Goal: Communication & Community: Answer question/provide support

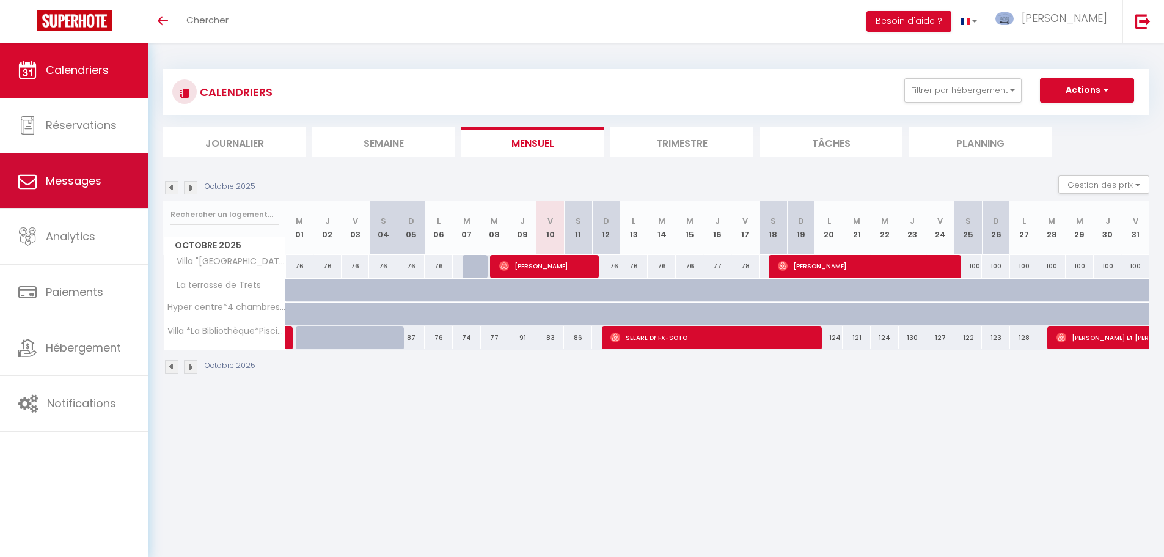
click at [69, 170] on link "Messages" at bounding box center [74, 180] width 148 height 55
select select "message"
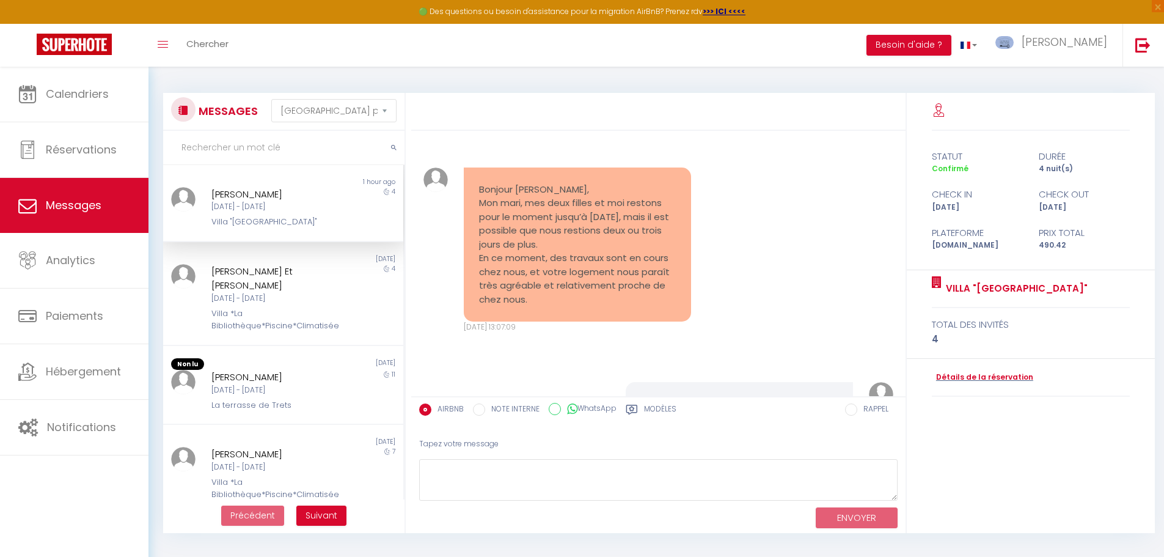
scroll to position [1880, 0]
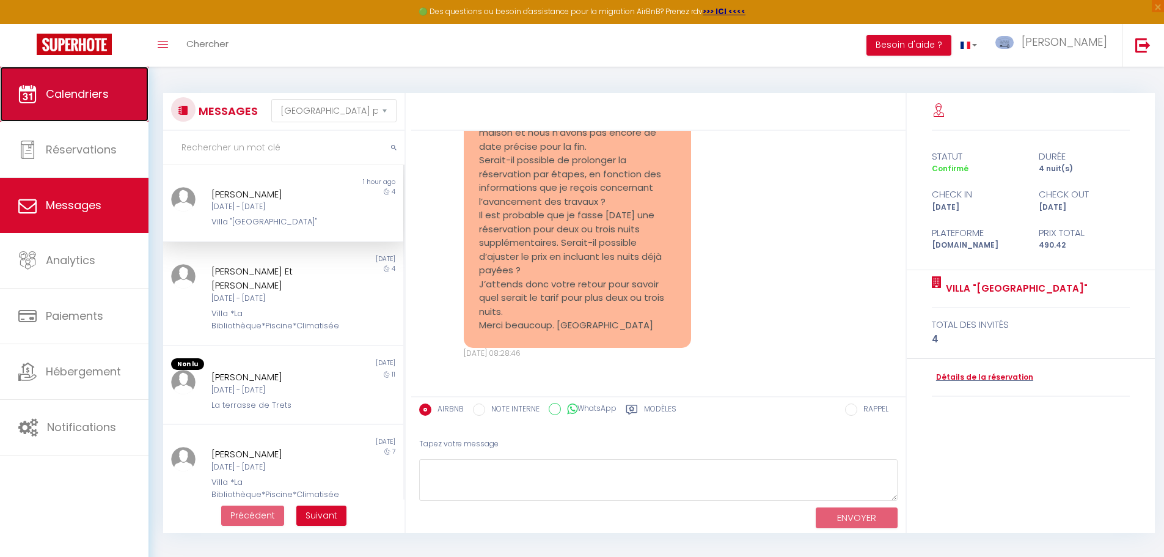
click at [82, 103] on link "Calendriers" at bounding box center [74, 94] width 148 height 55
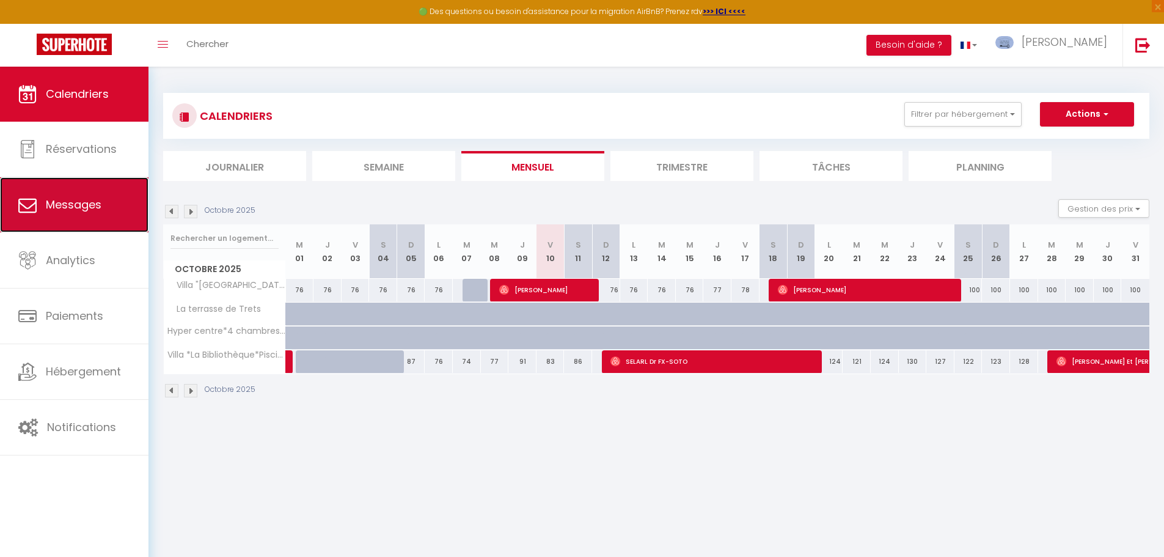
click at [79, 202] on span "Messages" at bounding box center [74, 204] width 56 height 15
select select "message"
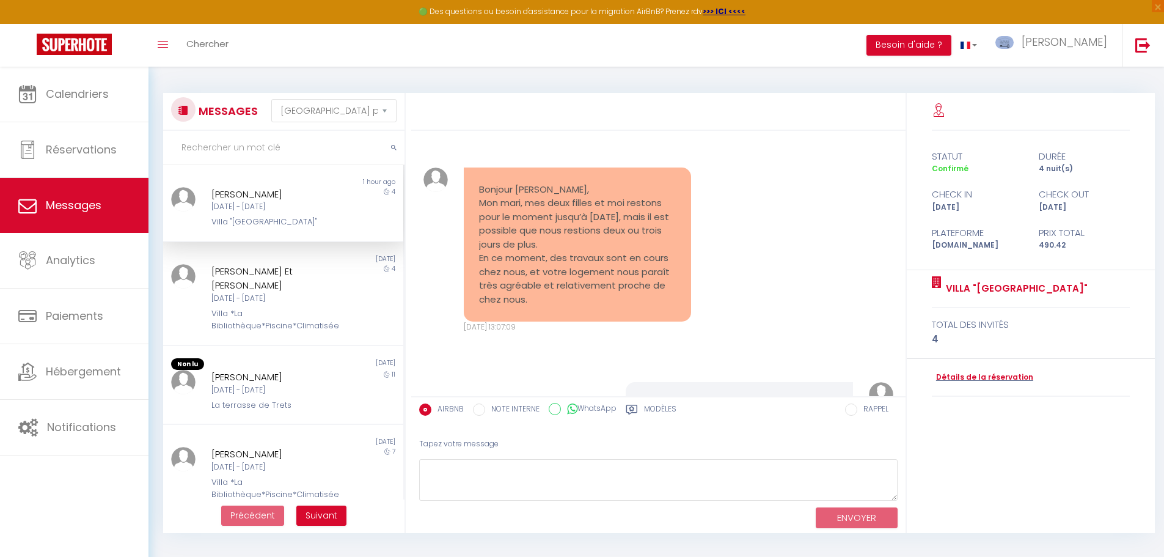
scroll to position [1880, 0]
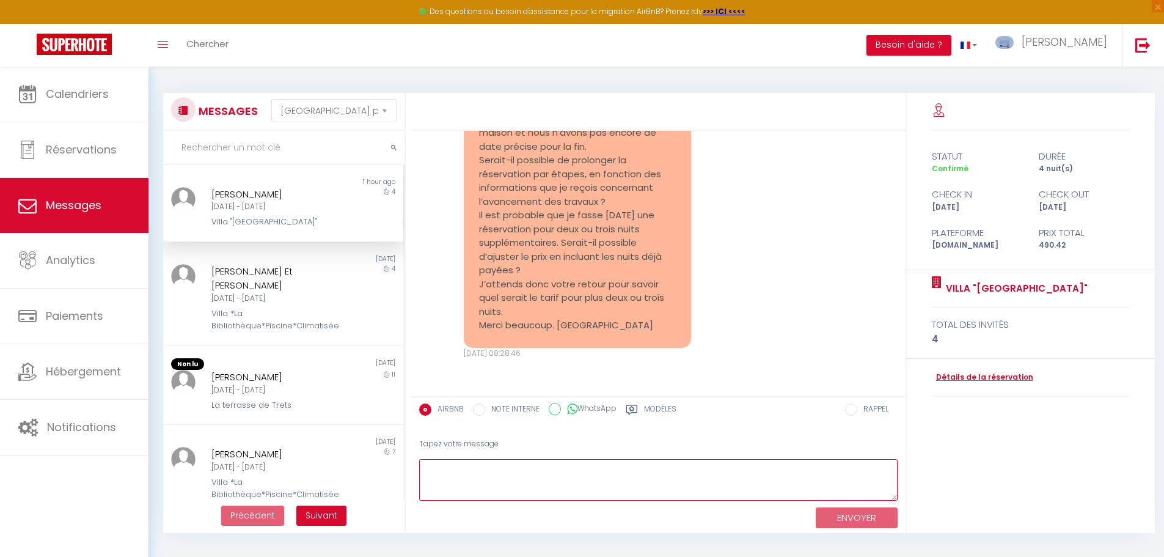
click at [443, 464] on textarea at bounding box center [658, 480] width 478 height 42
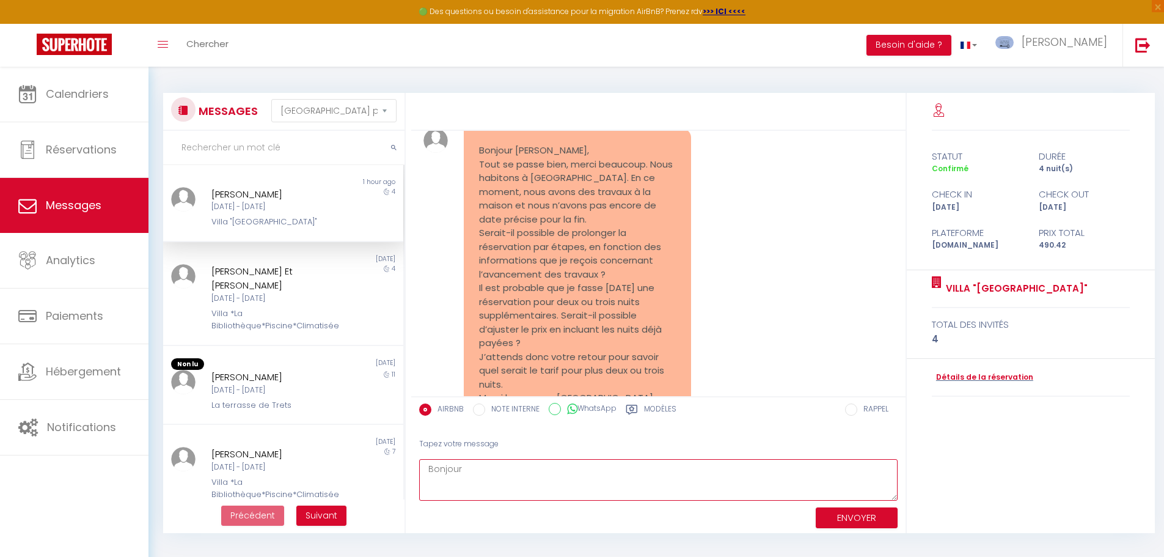
scroll to position [1758, 0]
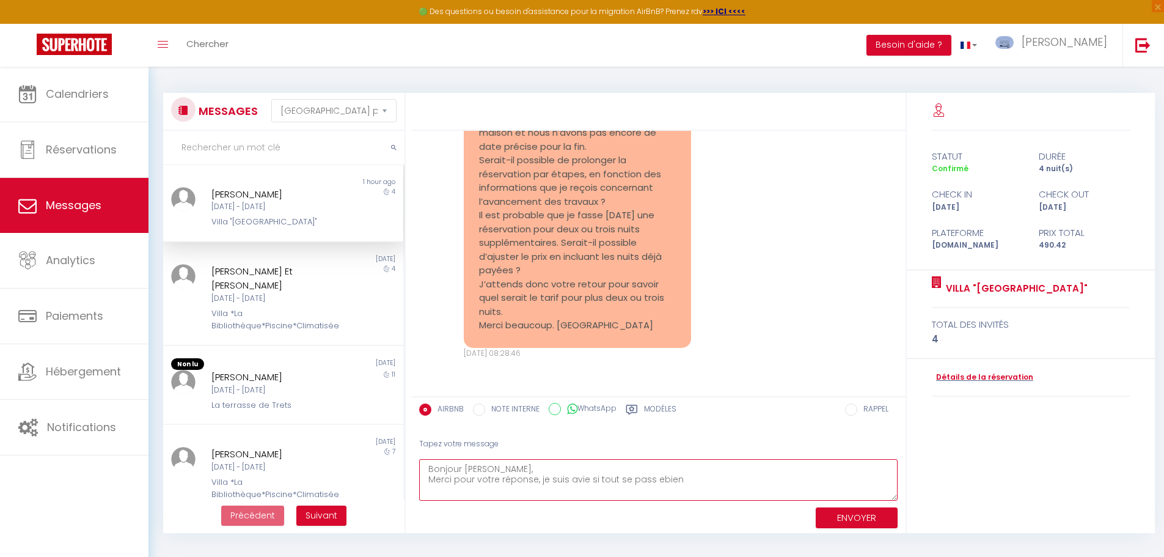
click at [567, 478] on textarea "Bonjour [PERSON_NAME], Merci pour votre réponse, je suis avie si tout se pass e…" at bounding box center [658, 480] width 478 height 42
click at [649, 480] on textarea "Bonjour [PERSON_NAME], Merci pour votre réponse, je suis ravie si tout se pass …" at bounding box center [658, 480] width 478 height 42
click at [684, 477] on textarea "Bonjour [PERSON_NAME], Merci pour votre réponse, je suis ravie si tout se passe…" at bounding box center [658, 480] width 478 height 42
click at [479, 492] on textarea "Bonjour [PERSON_NAME], Merci pour votre réponse, je suis ravie si tout se passe…" at bounding box center [658, 480] width 478 height 42
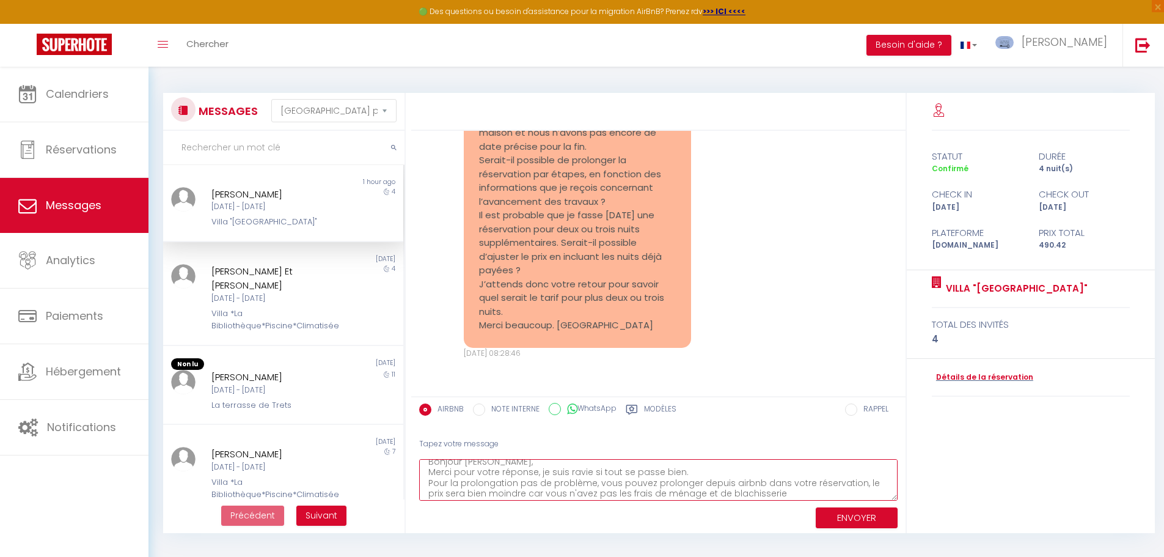
click at [714, 492] on textarea "Bonjour [PERSON_NAME], Merci pour votre réponse, je suis ravie si tout se passe…" at bounding box center [658, 480] width 478 height 42
click at [738, 483] on textarea "Bonjour [PERSON_NAME], Merci pour votre réponse, je suis ravie si tout se passe…" at bounding box center [658, 480] width 478 height 42
click at [737, 480] on textarea "Bonjour [PERSON_NAME], Merci pour votre réponse, je suis ravie si tout se passe…" at bounding box center [658, 480] width 478 height 42
click at [730, 481] on textarea "Bonjour [PERSON_NAME], Merci pour votre réponse, je suis ravie si tout se passe…" at bounding box center [658, 480] width 478 height 42
click at [755, 484] on textarea "Bonjour [PERSON_NAME], Merci pour votre réponse, je suis ravie si tout se passe…" at bounding box center [658, 480] width 478 height 42
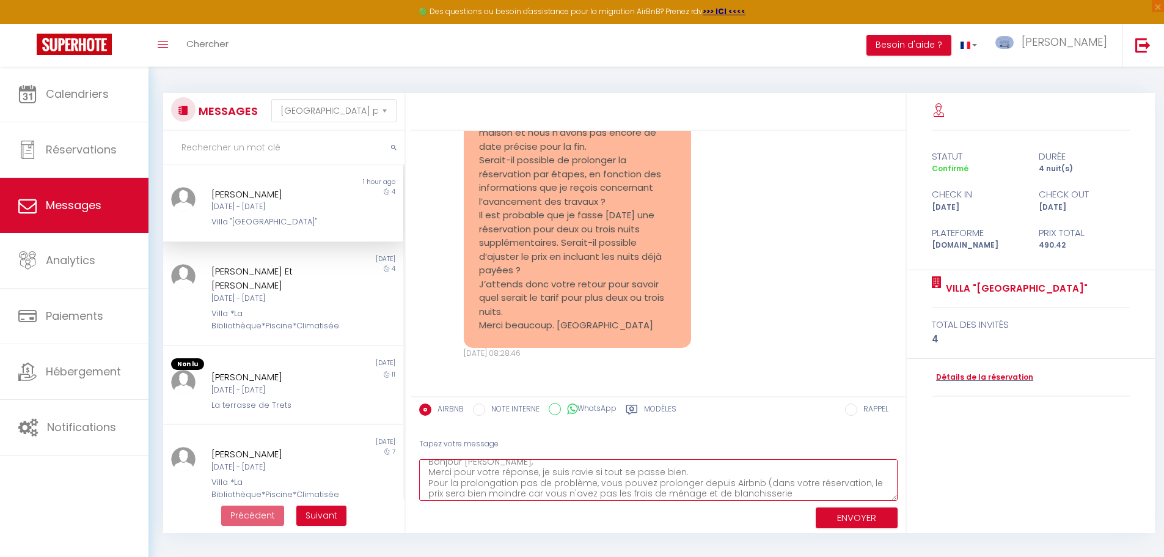
click at [852, 482] on textarea "Bonjour [PERSON_NAME], Merci pour votre réponse, je suis ravie si tout se passe…" at bounding box center [658, 480] width 478 height 42
click at [784, 496] on textarea "Bonjour [PERSON_NAME], Merci pour votre réponse, je suis ravie si tout se passe…" at bounding box center [658, 480] width 478 height 42
click at [433, 494] on textarea "Bonjour [PERSON_NAME], Merci pour votre réponse, je suis ravie si tout se passe…" at bounding box center [658, 480] width 478 height 42
click at [487, 492] on textarea "Bonjour [PERSON_NAME], Merci pour votre réponse, je suis ravie si tout se passe…" at bounding box center [658, 480] width 478 height 42
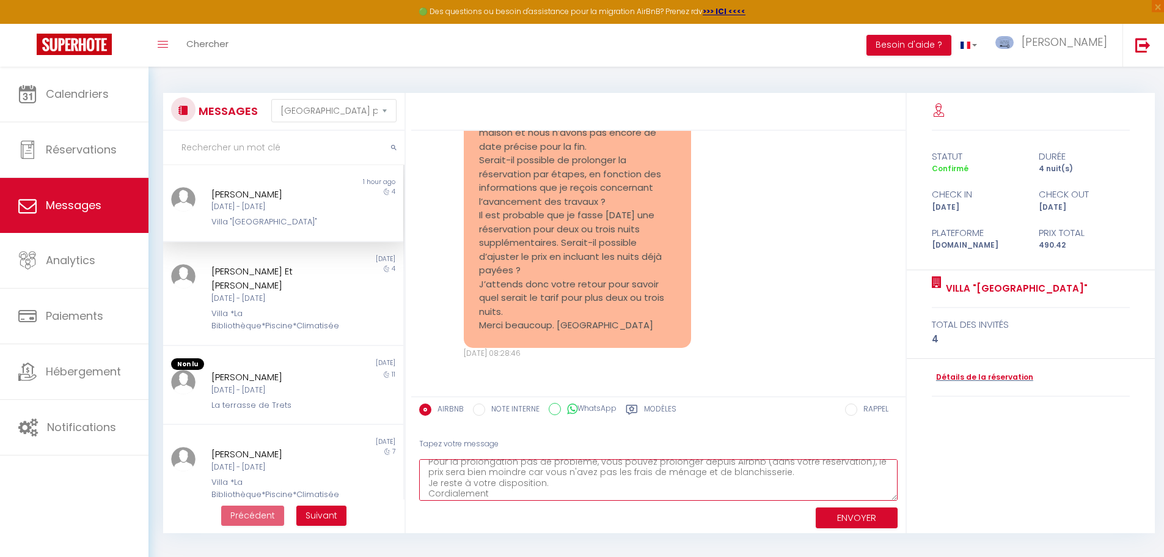
click at [485, 472] on textarea "Bonjour [PERSON_NAME], Merci pour votre réponse, je suis ravie si tout se passe…" at bounding box center [658, 480] width 478 height 42
type textarea "Bonjour [PERSON_NAME], Merci pour votre réponse, je suis ravie si tout se passe…"
click at [846, 513] on button "ENVOYER" at bounding box center [857, 517] width 82 height 21
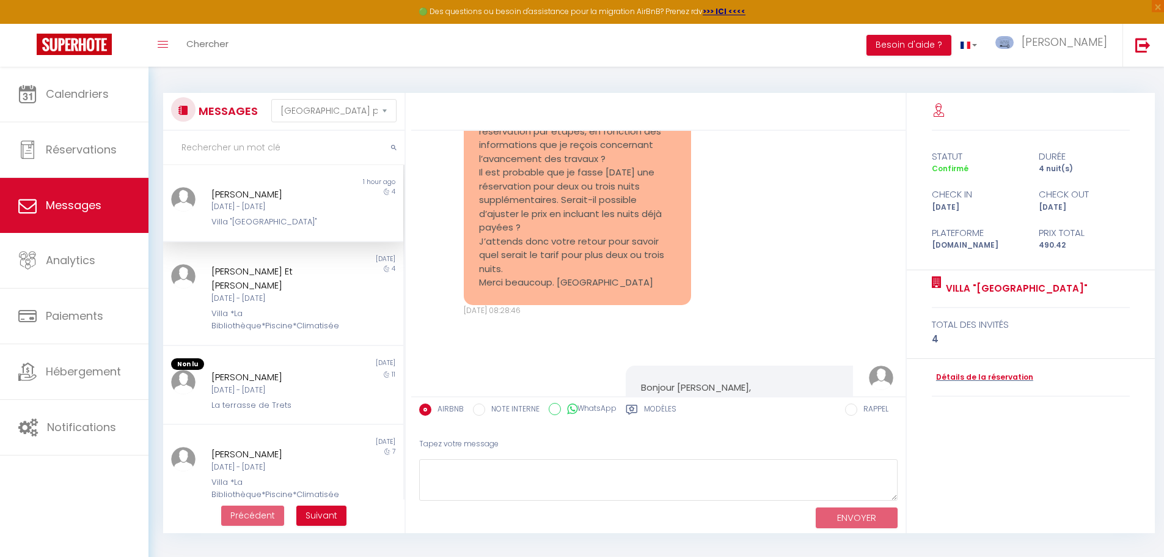
scroll to position [2109, 0]
